Goal: Task Accomplishment & Management: Manage account settings

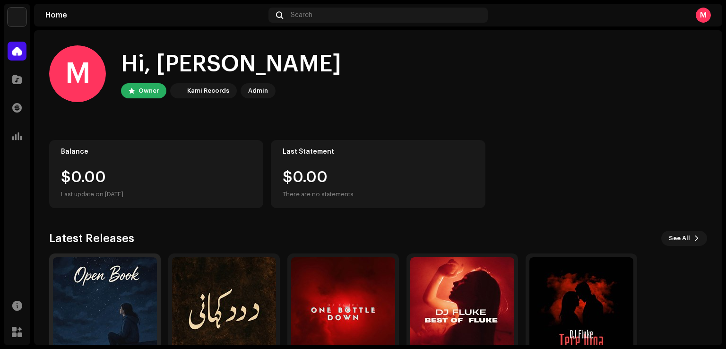
click at [122, 269] on img at bounding box center [105, 309] width 104 height 104
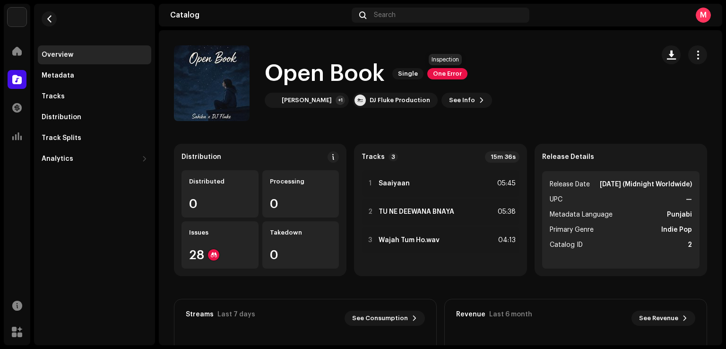
click at [448, 69] on span "One Error" at bounding box center [447, 73] width 40 height 11
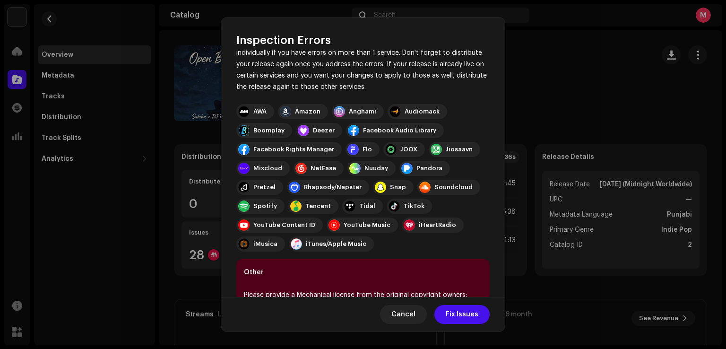
scroll to position [98, 0]
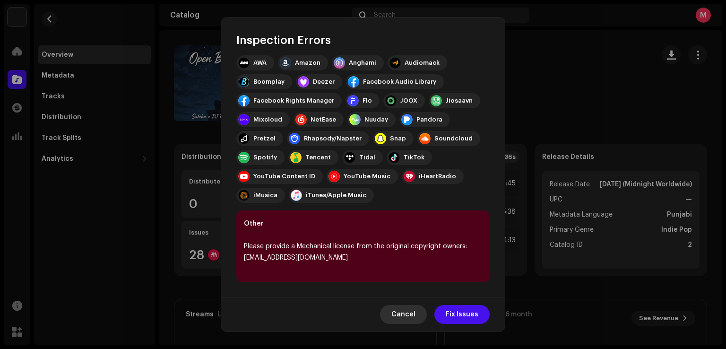
click at [402, 319] on span "Cancel" at bounding box center [404, 314] width 24 height 19
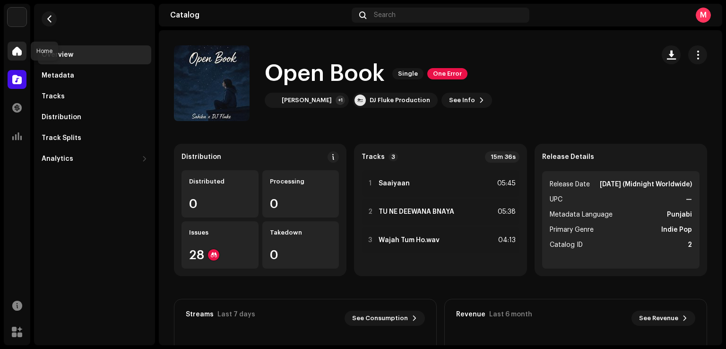
click at [16, 43] on div at bounding box center [17, 51] width 19 height 19
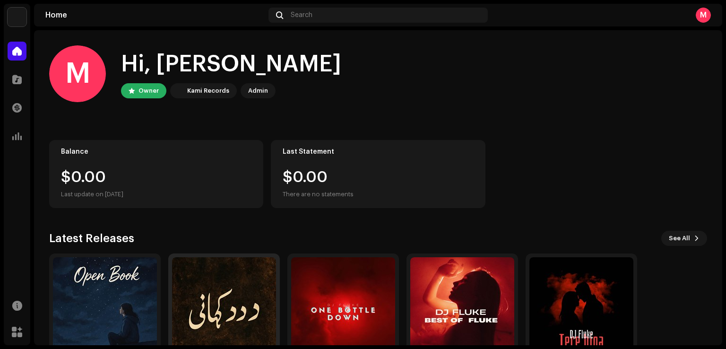
click at [237, 271] on img at bounding box center [224, 309] width 104 height 104
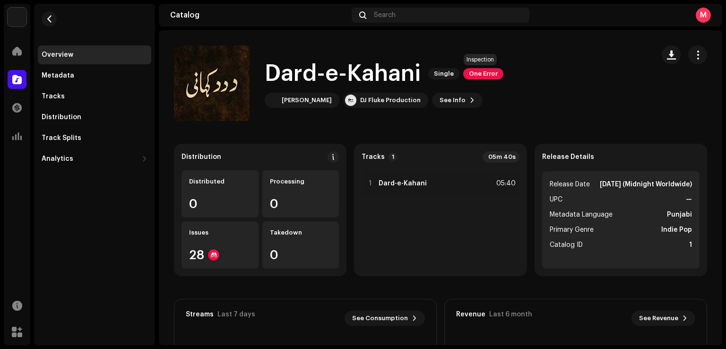
click at [493, 72] on span "One Error" at bounding box center [483, 73] width 40 height 11
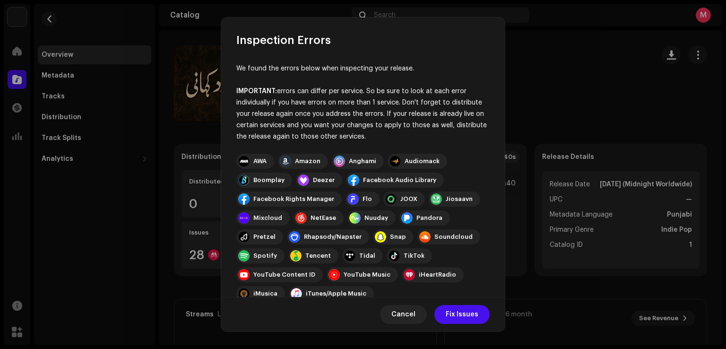
drag, startPoint x: 500, startPoint y: 132, endPoint x: 483, endPoint y: 237, distance: 105.9
click at [483, 237] on div "We found the errors below when inspecting your release. IMPORTANT: errors can d…" at bounding box center [363, 172] width 284 height 249
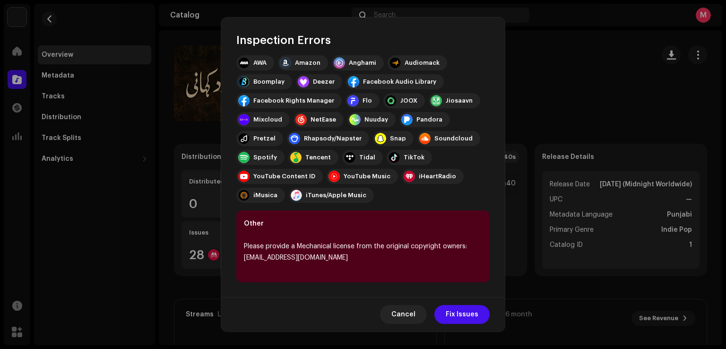
click at [402, 265] on div "Other Please provide a Mechanical license from the original copyright owners: […" at bounding box center [362, 246] width 253 height 72
click at [403, 309] on span "Cancel" at bounding box center [404, 314] width 24 height 19
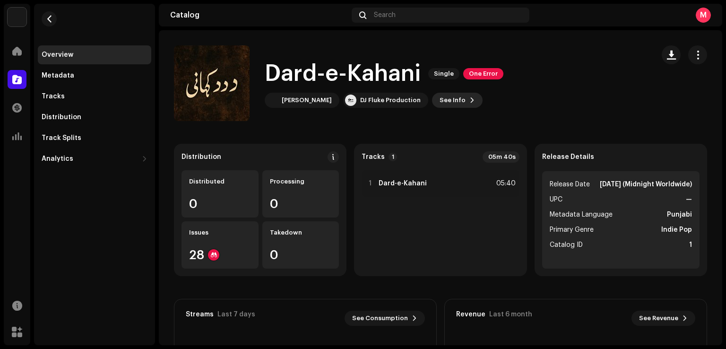
click at [470, 103] on span at bounding box center [473, 100] width 6 height 8
click at [493, 74] on span "One Error" at bounding box center [483, 73] width 40 height 11
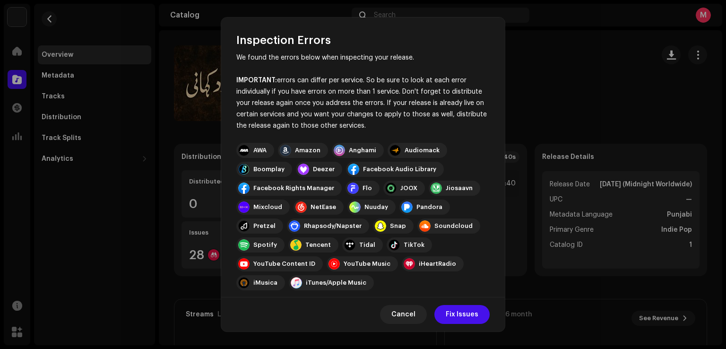
scroll to position [0, 0]
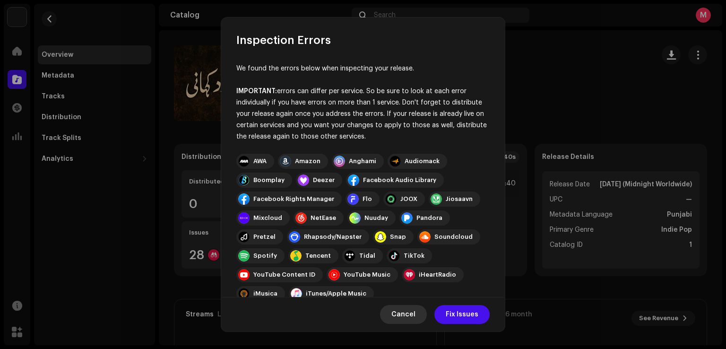
click at [402, 317] on span "Cancel" at bounding box center [404, 314] width 24 height 19
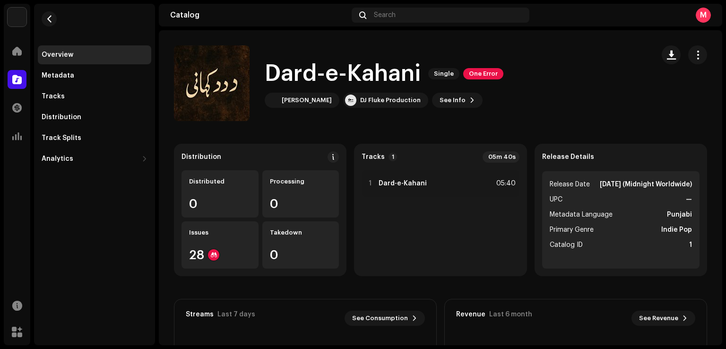
click at [338, 76] on h1 "Dard-e-Kahani" at bounding box center [343, 74] width 156 height 30
click at [519, 92] on div "Dard-e-Kahani Single One Error DJ Fluke DJ Fluke Production See Info" at bounding box center [410, 83] width 473 height 76
click at [365, 68] on h1 "Dard-e-Kahani" at bounding box center [343, 74] width 156 height 30
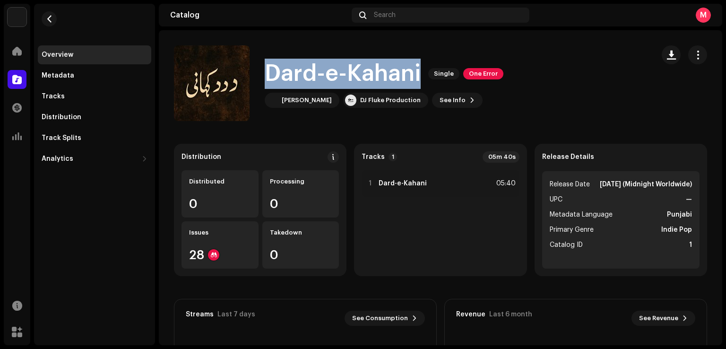
click at [365, 68] on h1 "Dard-e-Kahani" at bounding box center [343, 74] width 156 height 30
copy div "Dard-e-Kahani Single One Error"
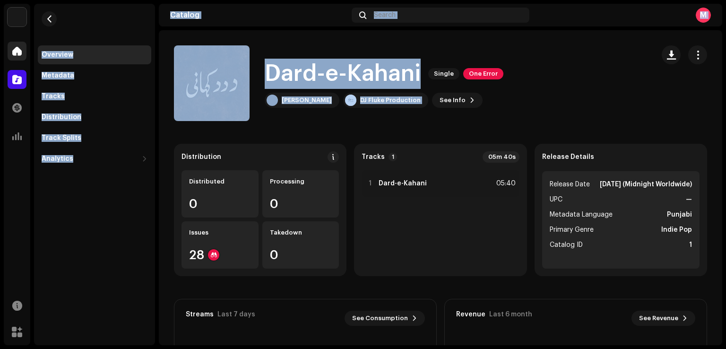
drag, startPoint x: 545, startPoint y: 94, endPoint x: 15, endPoint y: 57, distance: 531.3
click at [15, 57] on div "DJ Fluke Home Catalog Transactions Analytics Resources Marketplace Overview Met…" at bounding box center [363, 174] width 726 height 349
click at [15, 57] on div at bounding box center [17, 51] width 19 height 19
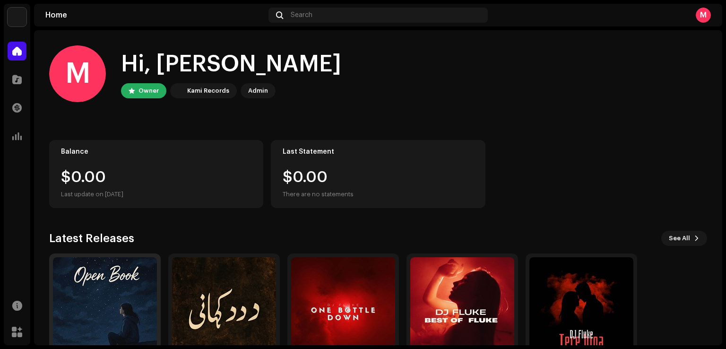
click at [92, 279] on img at bounding box center [105, 309] width 104 height 104
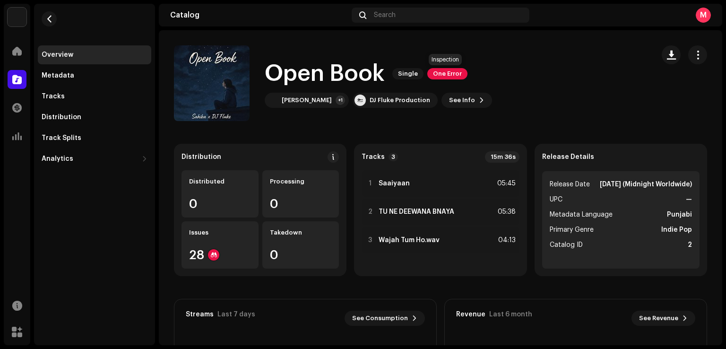
click at [449, 75] on span "One Error" at bounding box center [447, 73] width 40 height 11
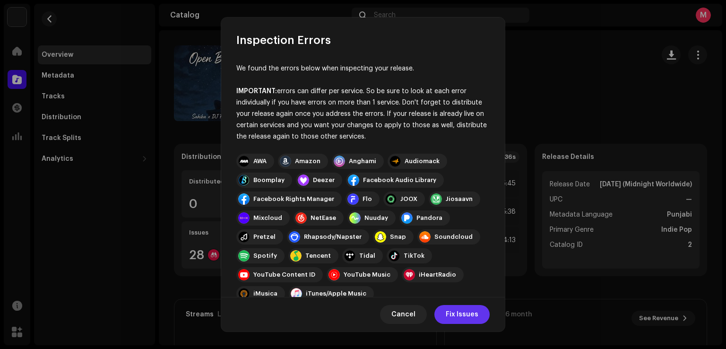
click at [473, 309] on span "Fix Issues" at bounding box center [462, 314] width 33 height 19
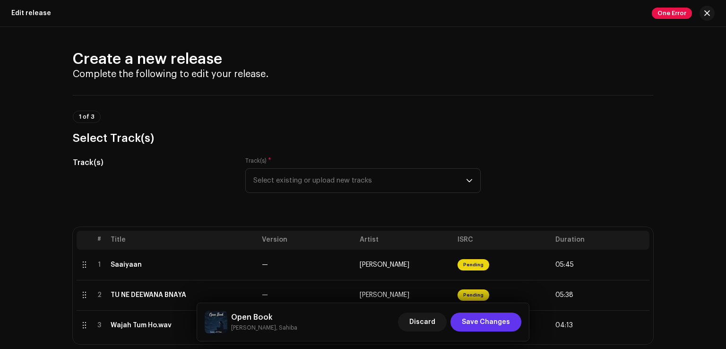
click at [500, 318] on span "Save Changes" at bounding box center [486, 322] width 48 height 19
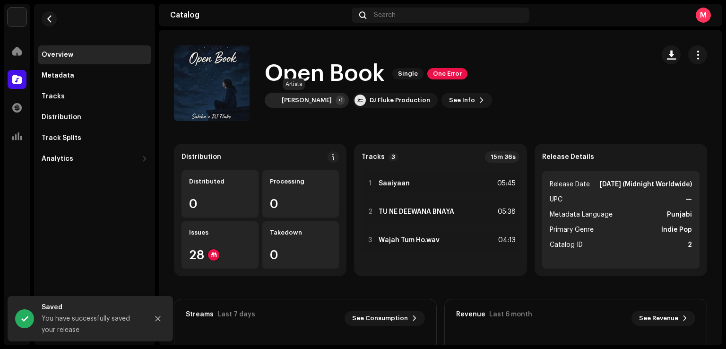
click at [300, 102] on div "[PERSON_NAME]" at bounding box center [307, 100] width 50 height 8
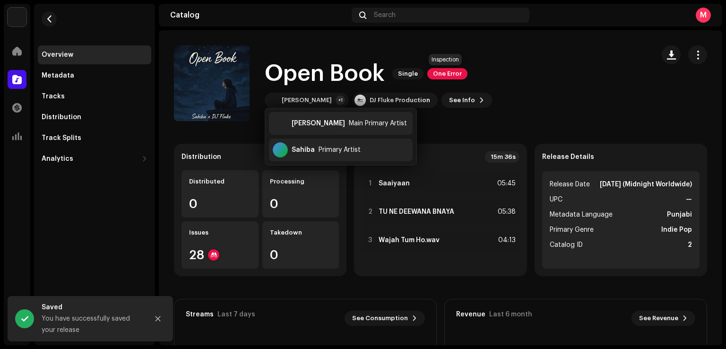
click at [451, 74] on span "One Error" at bounding box center [447, 73] width 40 height 11
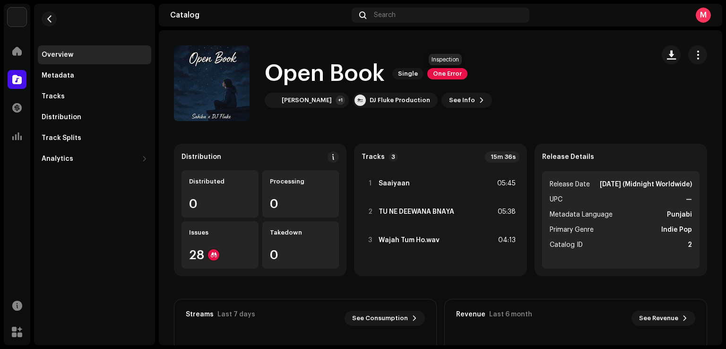
click at [453, 70] on span "One Error" at bounding box center [447, 73] width 40 height 11
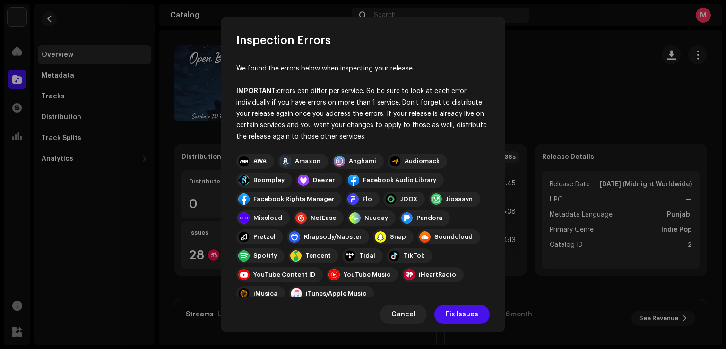
scroll to position [98, 0]
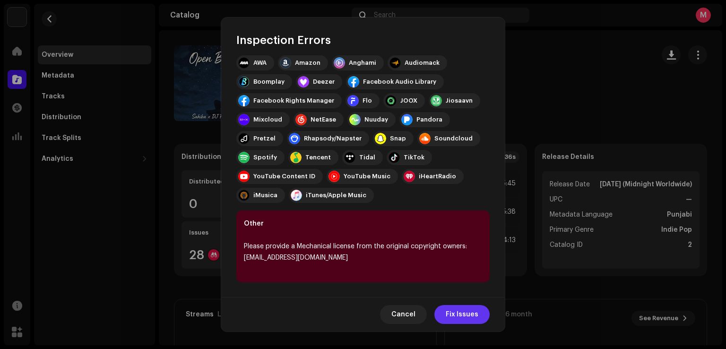
click at [453, 312] on span "Fix Issues" at bounding box center [462, 314] width 33 height 19
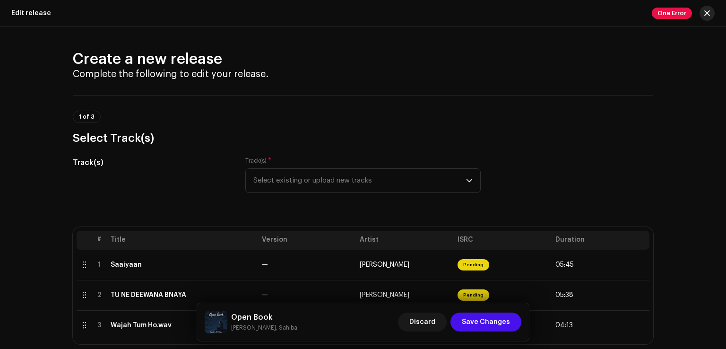
click at [711, 17] on button "button" at bounding box center [707, 13] width 15 height 15
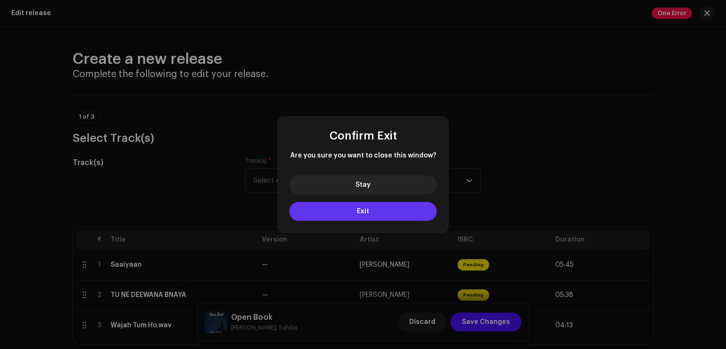
click at [358, 216] on button "Exit" at bounding box center [363, 211] width 148 height 19
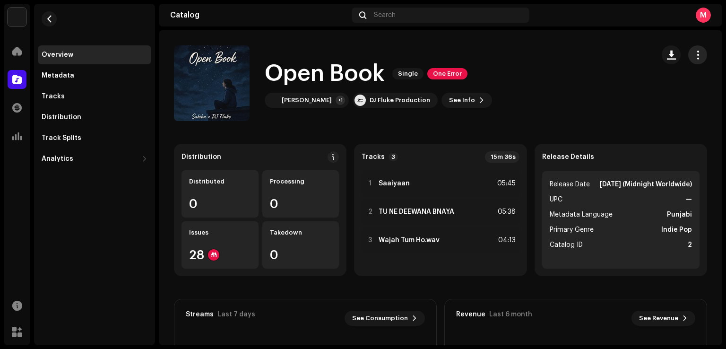
click at [694, 56] on span "button" at bounding box center [698, 55] width 9 height 8
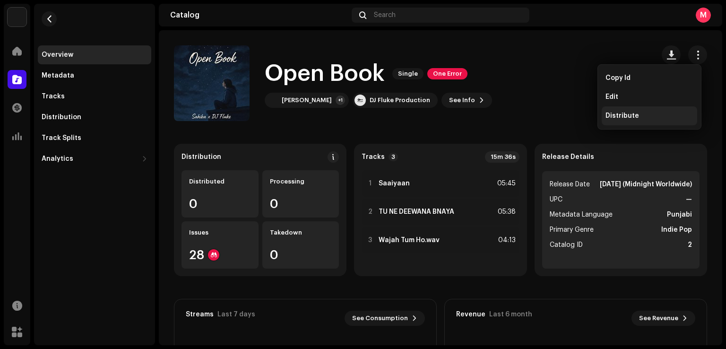
click at [630, 118] on span "Distribute" at bounding box center [623, 116] width 34 height 8
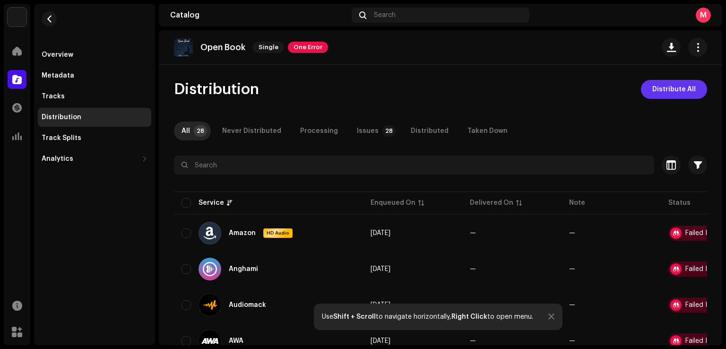
click at [659, 96] on span "Distribute All" at bounding box center [675, 89] width 44 height 19
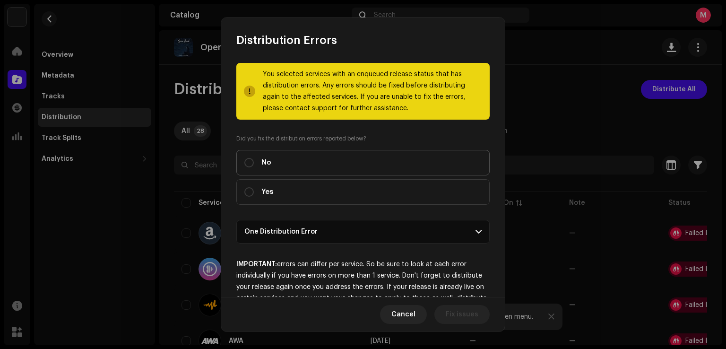
click at [271, 171] on label "No" at bounding box center [362, 163] width 253 height 26
click at [254, 167] on input "No" at bounding box center [248, 162] width 9 height 9
radio input "true"
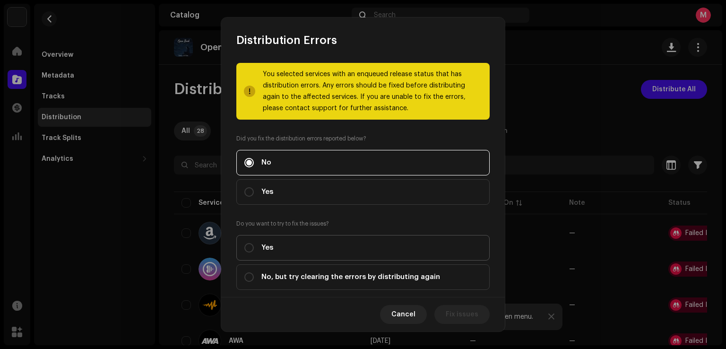
click at [296, 258] on label "Yes" at bounding box center [362, 248] width 253 height 26
click at [254, 252] on input "Yes" at bounding box center [248, 247] width 9 height 9
radio input "true"
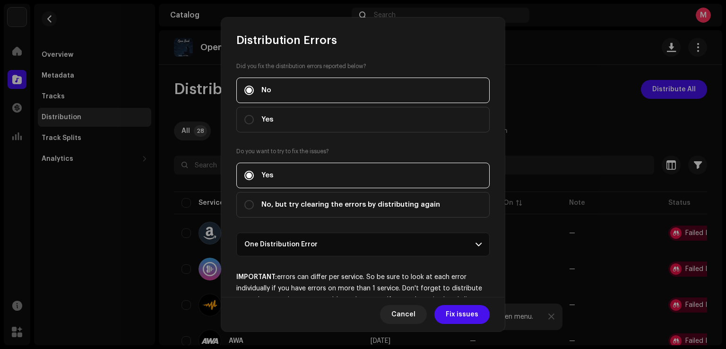
scroll to position [117, 0]
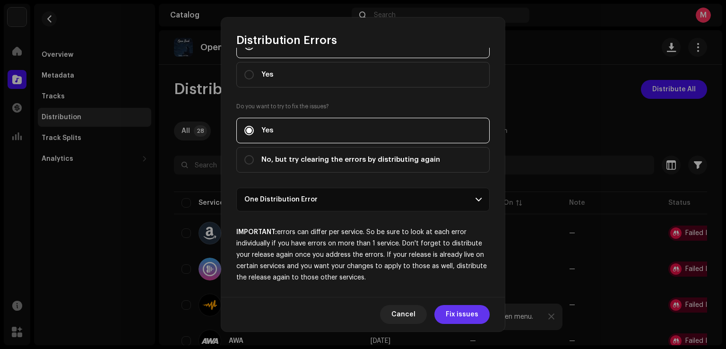
click at [466, 312] on span "Fix issues" at bounding box center [462, 314] width 33 height 19
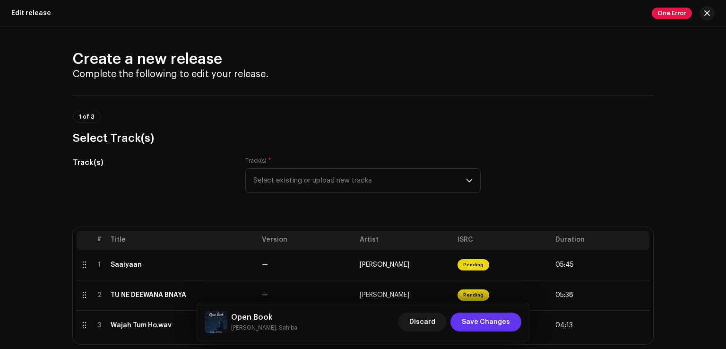
click at [481, 316] on span "Save Changes" at bounding box center [486, 322] width 48 height 19
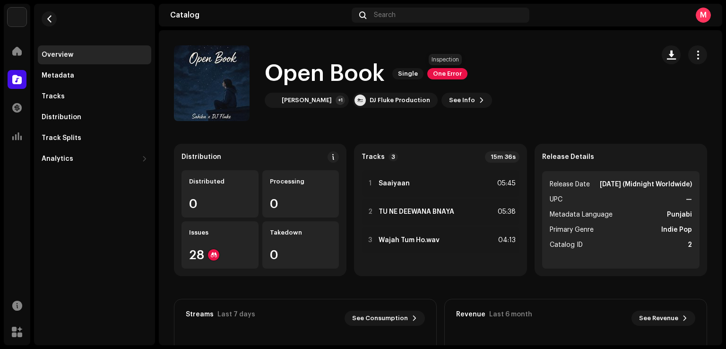
click at [441, 70] on span "One Error" at bounding box center [447, 73] width 40 height 11
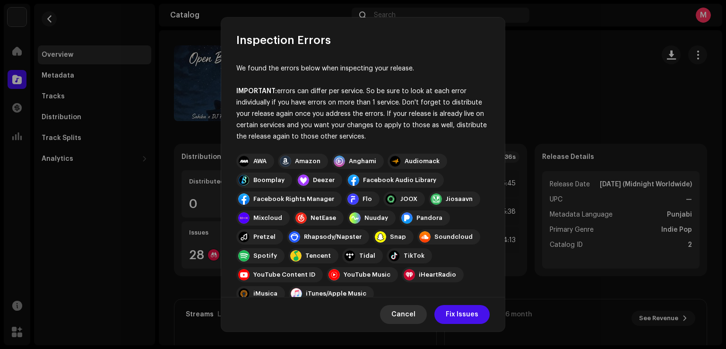
click at [402, 313] on span "Cancel" at bounding box center [404, 314] width 24 height 19
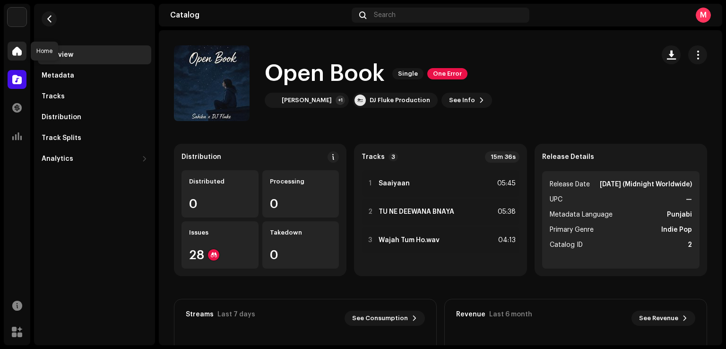
click at [21, 44] on div at bounding box center [17, 51] width 19 height 19
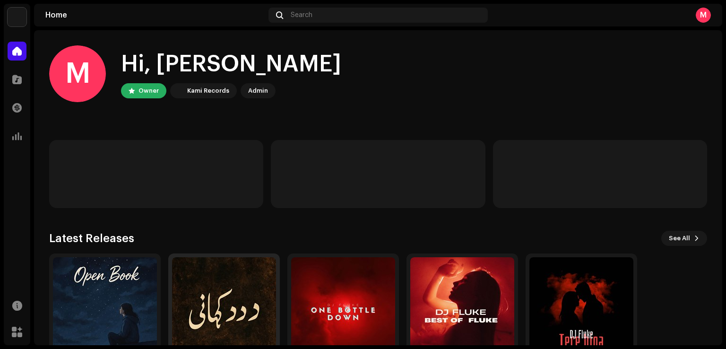
click at [235, 313] on img at bounding box center [224, 309] width 104 height 104
click at [93, 295] on img at bounding box center [105, 309] width 104 height 104
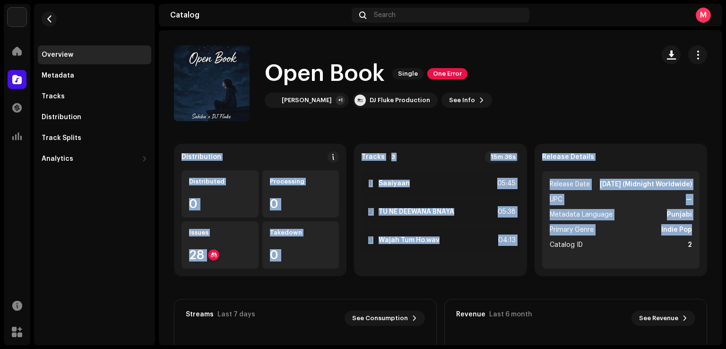
drag, startPoint x: 726, startPoint y: 93, endPoint x: 726, endPoint y: 234, distance: 141.4
click at [726, 234] on div "DJ Fluke Home Catalog Transactions Analytics Resources Marketplace Overview Met…" at bounding box center [363, 174] width 726 height 349
click at [512, 124] on catalog-releases-details-overview "Open Book Single One Error Open Book Single One Error DJ Fluke +1 DJ Fluke Prod…" at bounding box center [441, 266] width 564 height 473
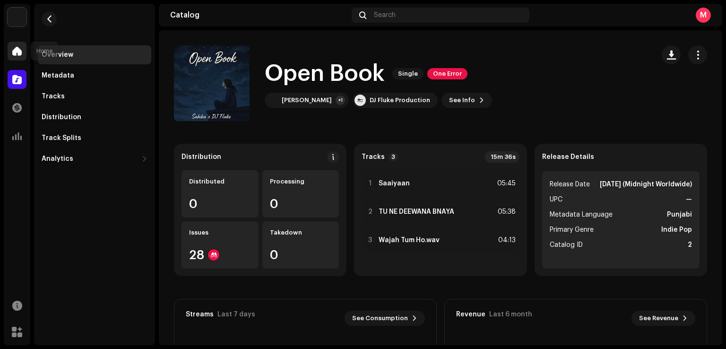
click at [16, 52] on span at bounding box center [16, 51] width 9 height 8
